Goal: Find specific page/section: Find specific page/section

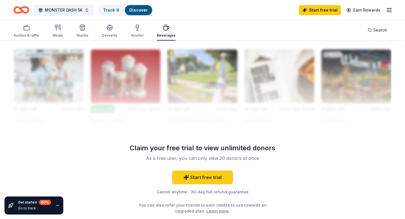
scroll to position [544, 0]
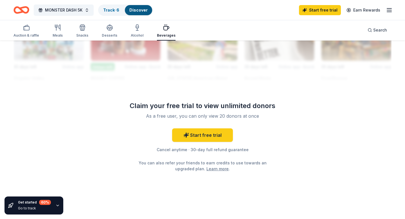
click at [43, 202] on div "60 %" at bounding box center [45, 202] width 12 height 5
click at [57, 205] on icon "button" at bounding box center [57, 205] width 4 height 4
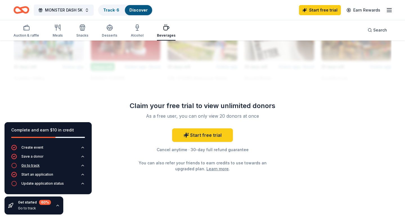
click at [34, 165] on div "Go to track" at bounding box center [30, 165] width 18 height 4
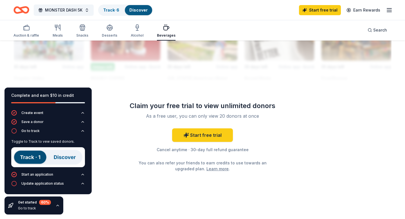
click at [62, 161] on img at bounding box center [48, 157] width 74 height 20
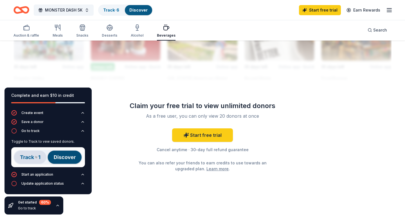
click at [62, 159] on img at bounding box center [48, 157] width 74 height 20
click at [35, 155] on img at bounding box center [48, 157] width 74 height 20
click at [63, 159] on img at bounding box center [48, 157] width 74 height 20
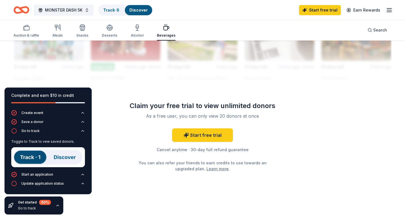
click at [46, 171] on div "Toggle to Track to vew saved donors." at bounding box center [48, 154] width 74 height 35
click at [140, 30] on div "button" at bounding box center [137, 27] width 13 height 7
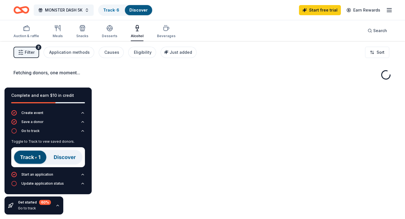
click at [79, 76] on div "Fetching donors, one moment..." at bounding box center [202, 75] width 378 height 13
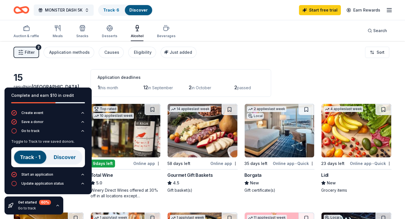
click at [56, 203] on icon "button" at bounding box center [57, 205] width 4 height 4
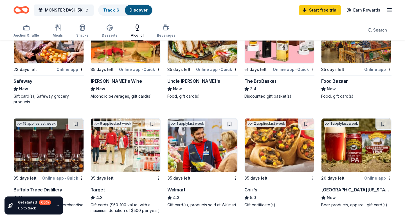
scroll to position [292, 0]
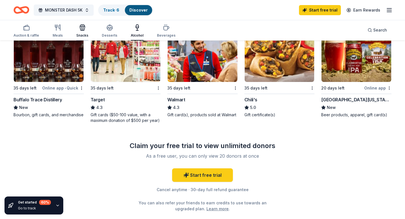
click at [83, 32] on div "Snacks" at bounding box center [82, 30] width 12 height 13
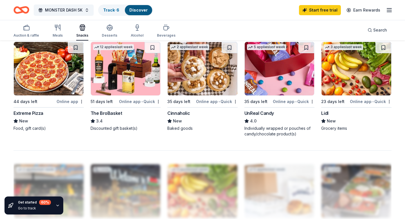
scroll to position [370, 0]
